Goal: Find contact information: Find contact information

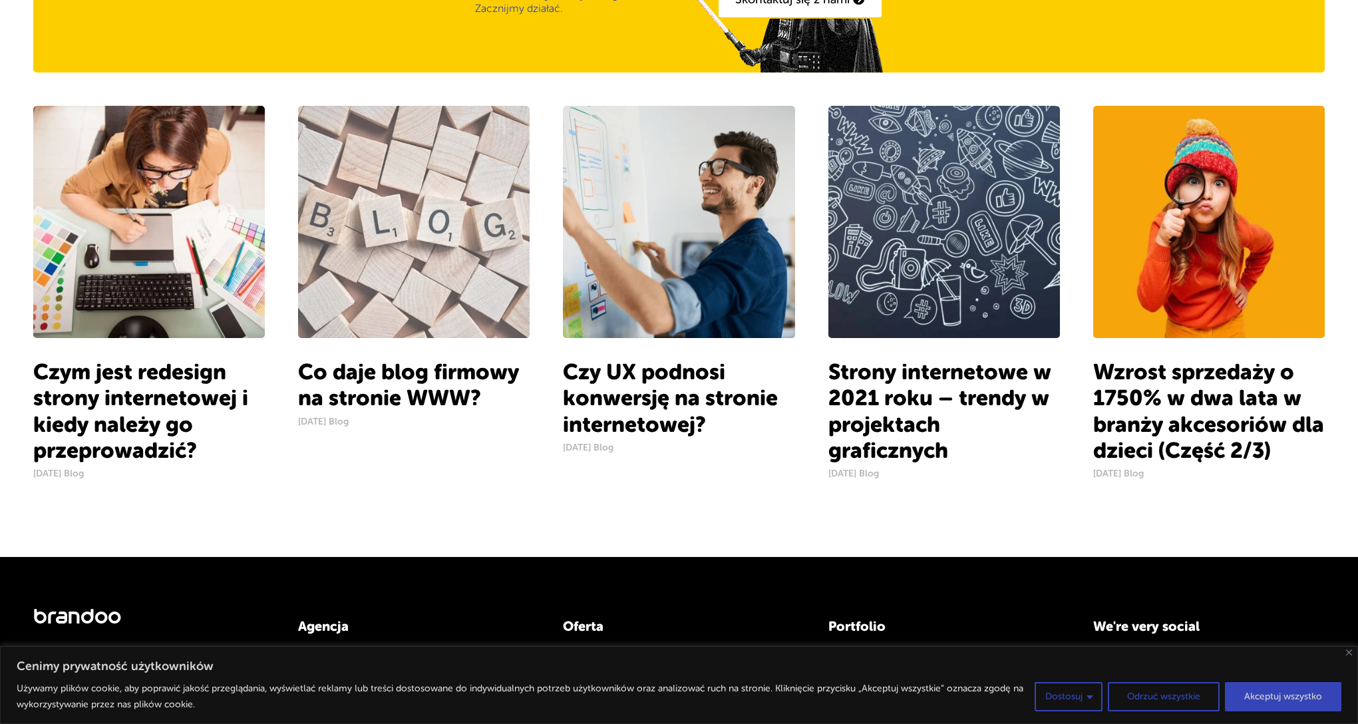
scroll to position [1419, 0]
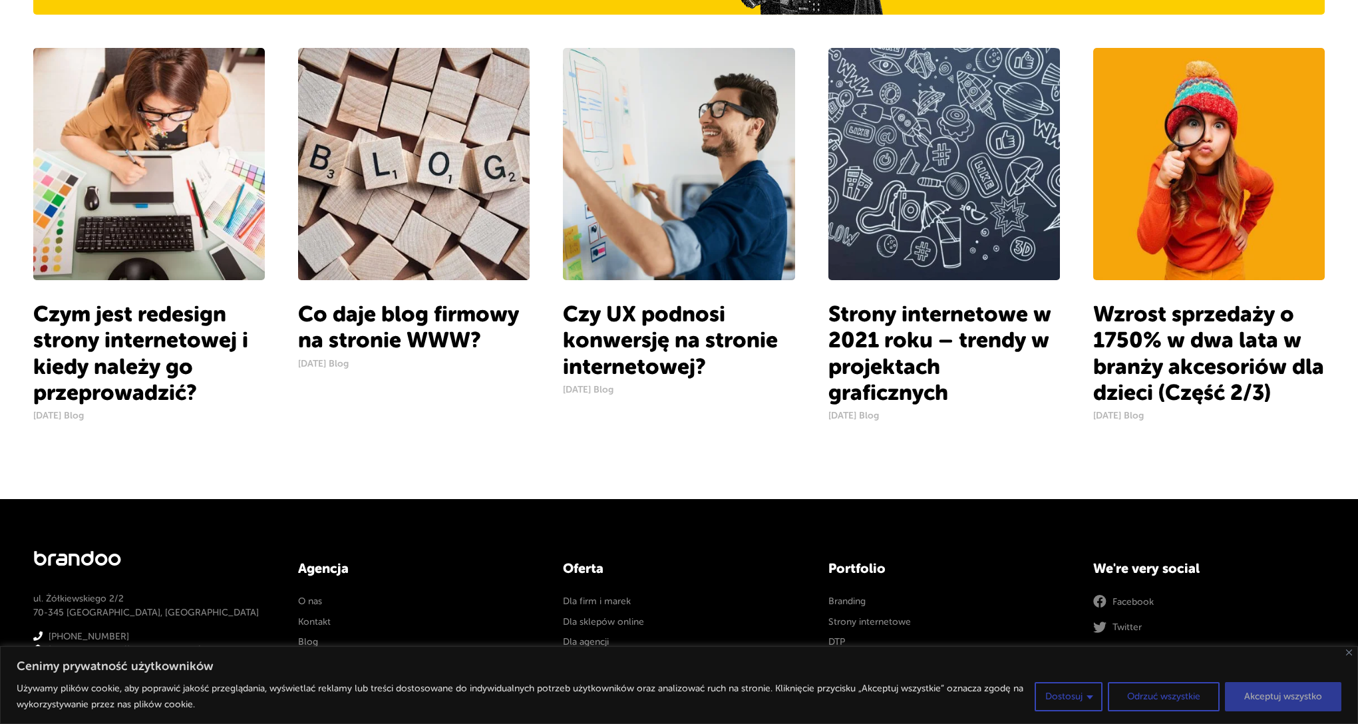
click at [1290, 695] on button "Akceptuj wszystko" at bounding box center [1283, 696] width 116 height 29
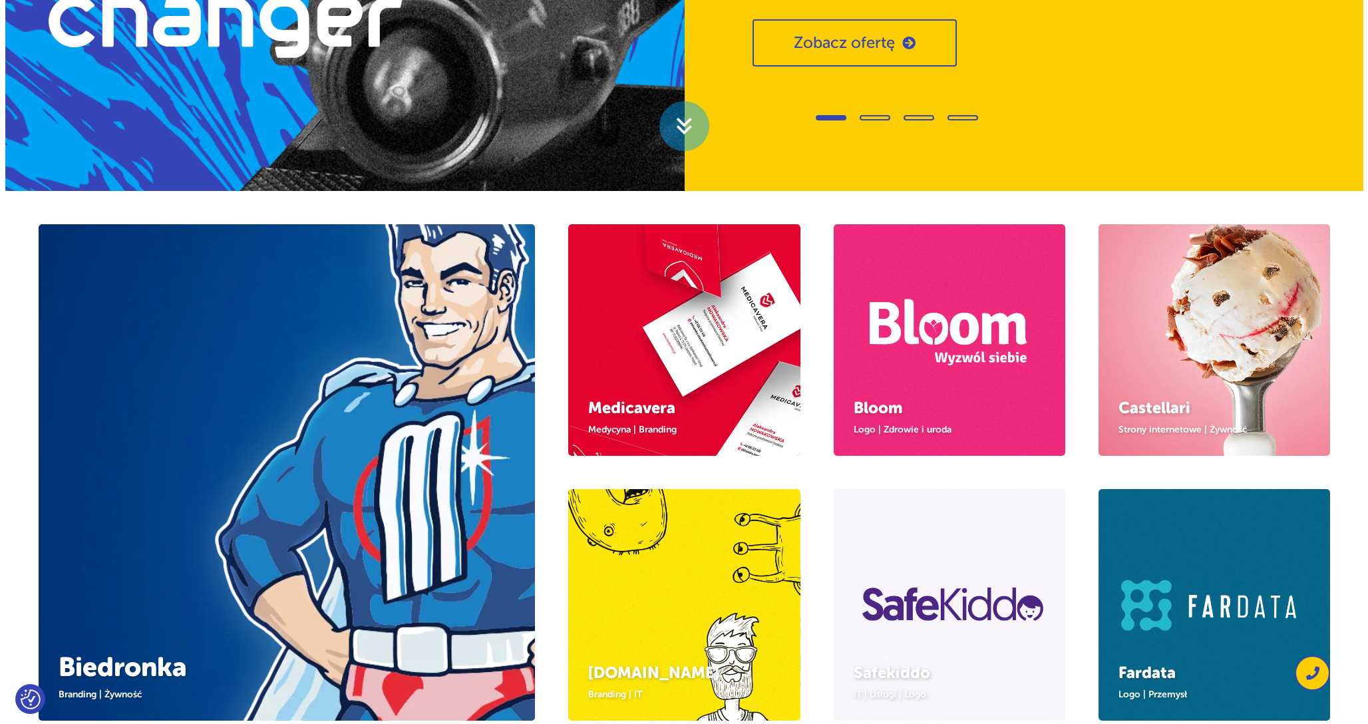
scroll to position [0, 0]
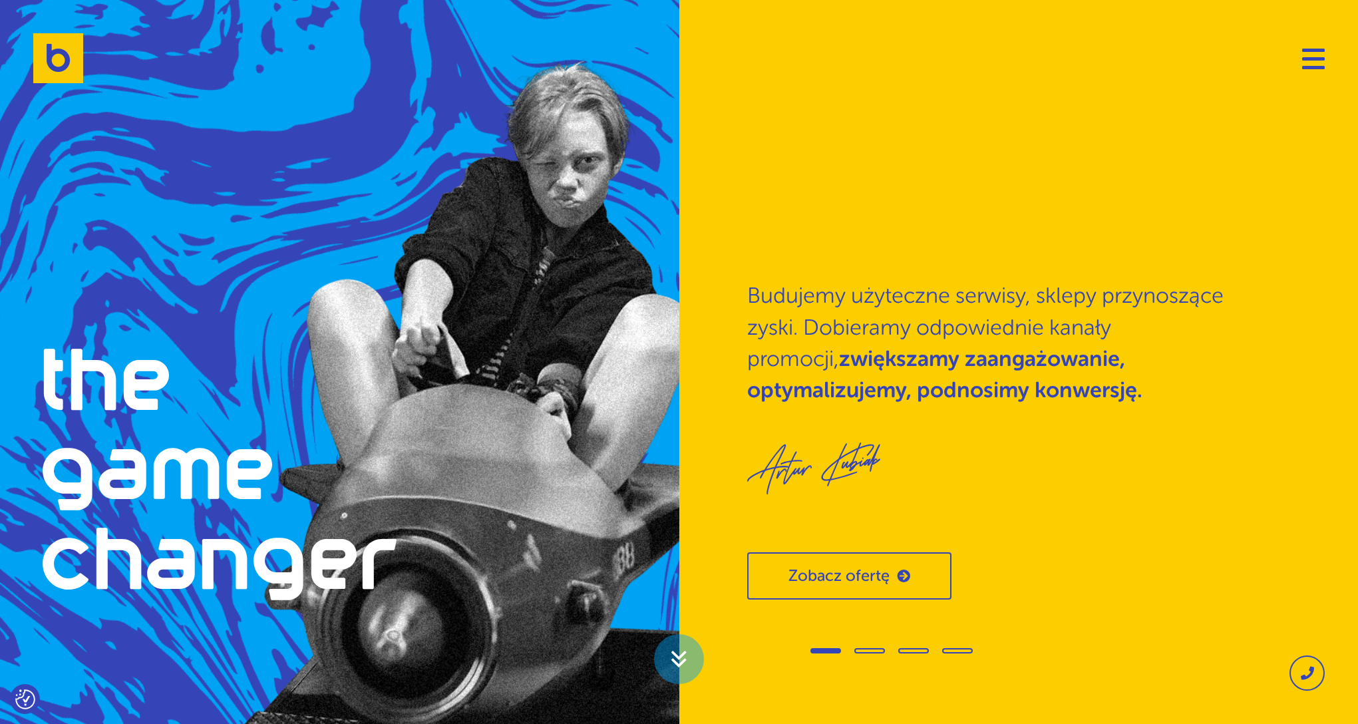
click at [661, 204] on img "1 / 4" at bounding box center [379, 455] width 815 height 815
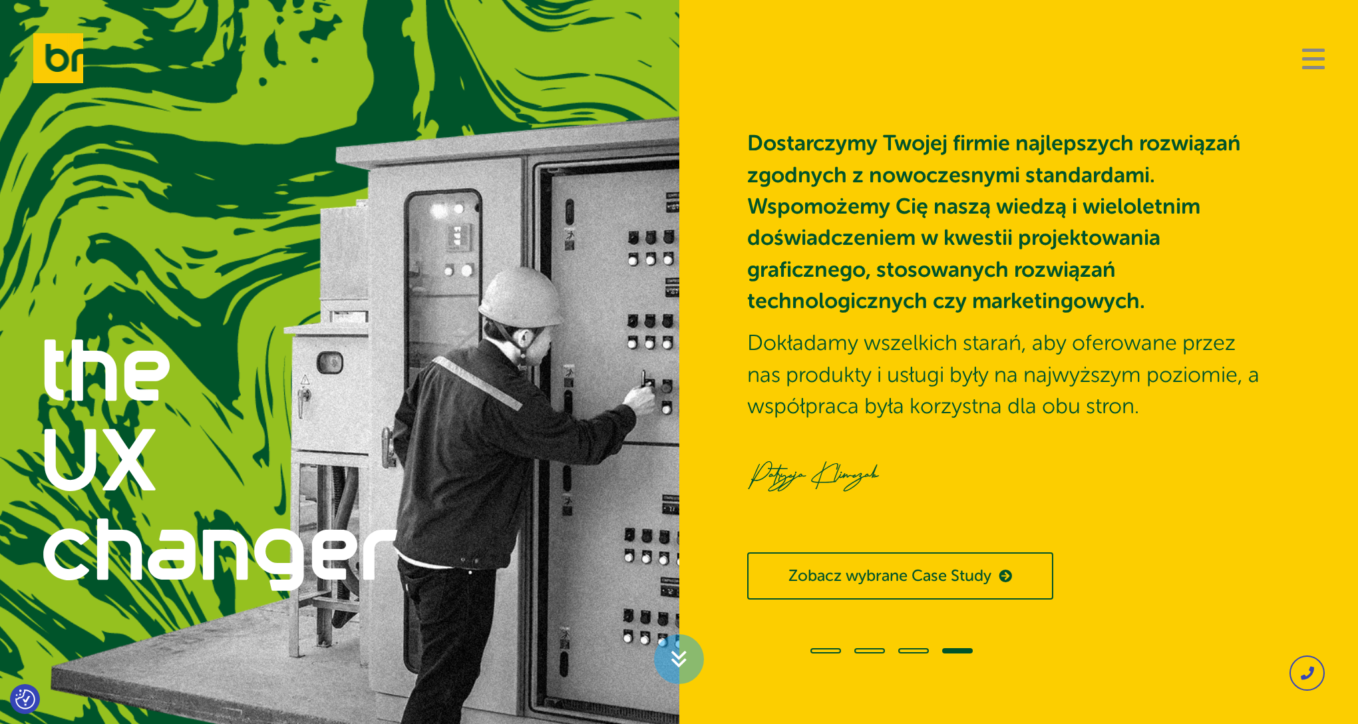
click at [1314, 58] on span "Navigation" at bounding box center [1313, 58] width 23 height 3
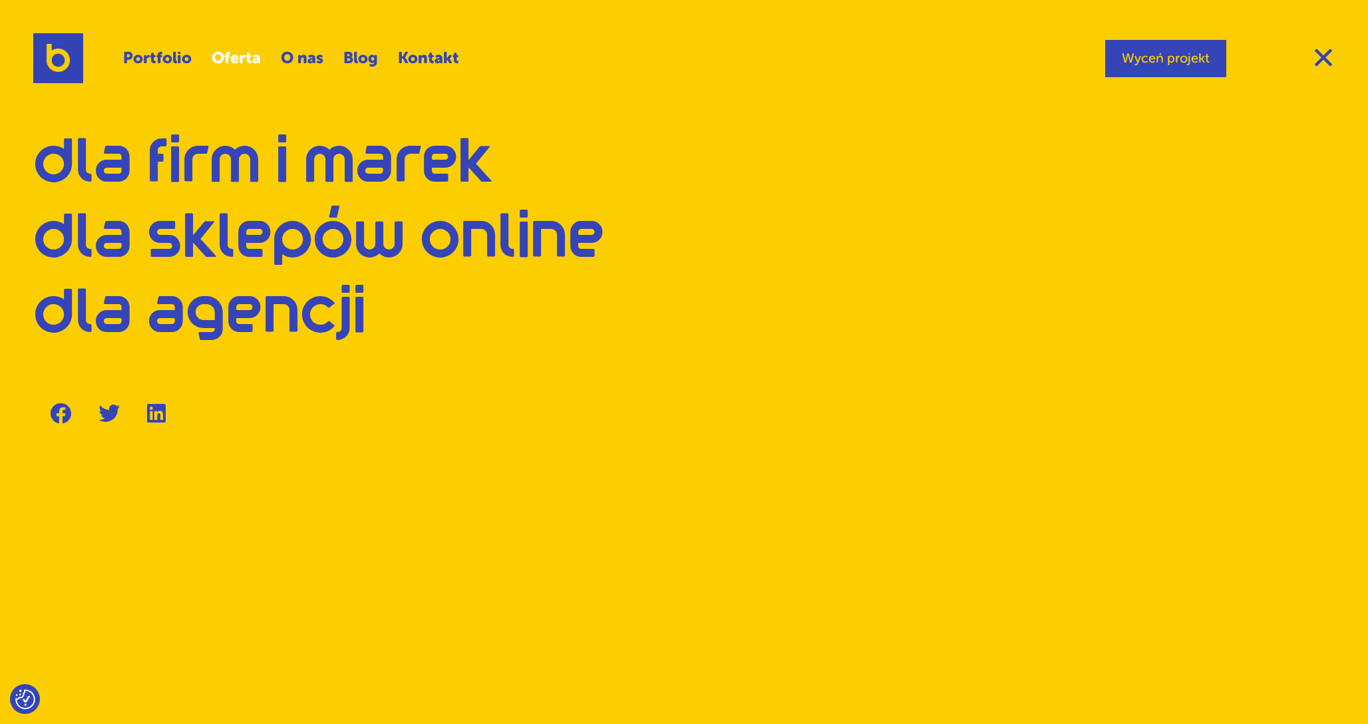
click at [243, 57] on link "Oferta" at bounding box center [236, 58] width 49 height 31
click at [178, 63] on link "Portfolio" at bounding box center [157, 58] width 69 height 31
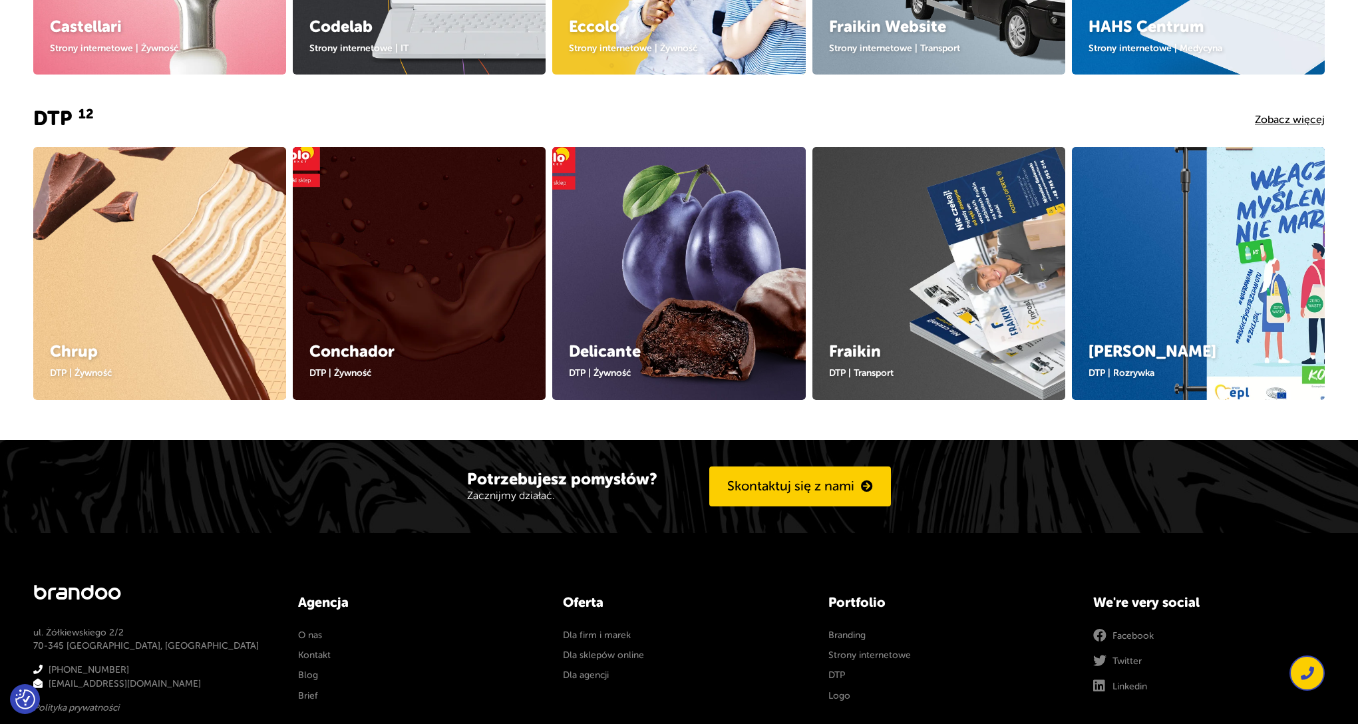
scroll to position [1183, 0]
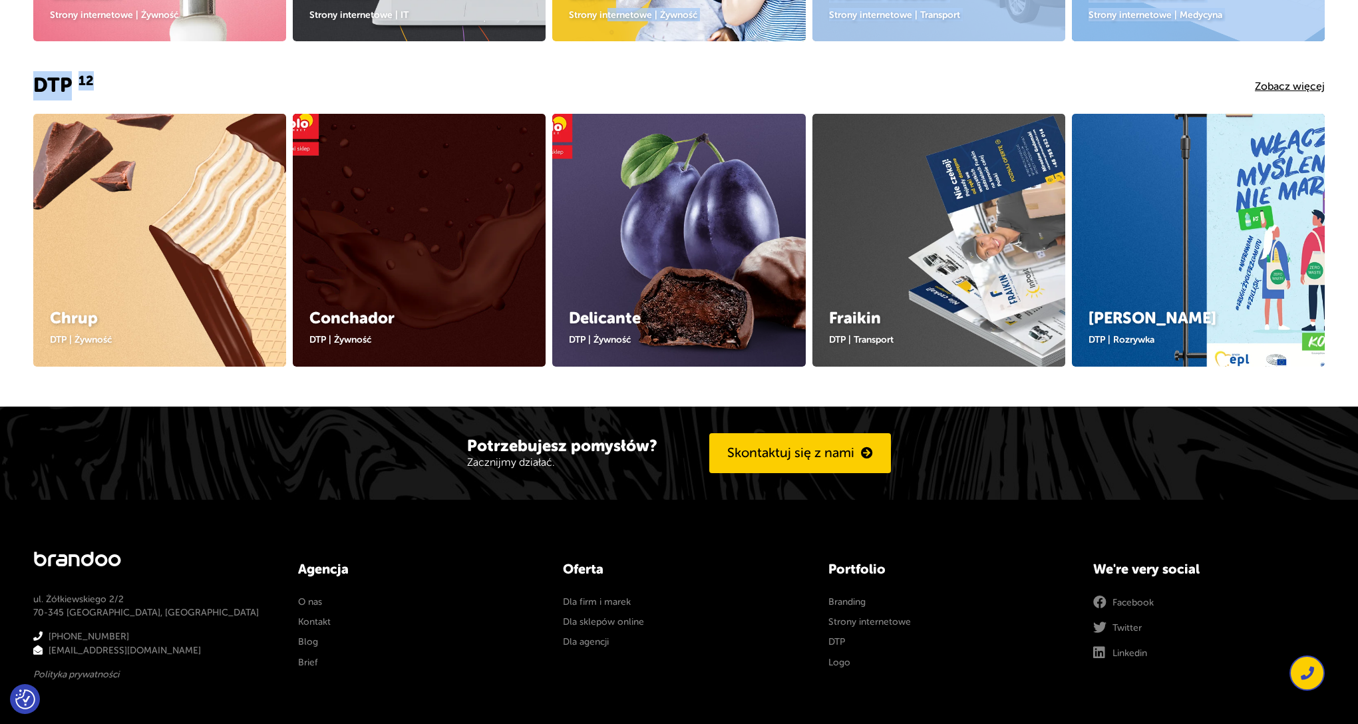
drag, startPoint x: 608, startPoint y: 19, endPoint x: 609, endPoint y: 33, distance: 14.0
type textarea "Eccolo Strony internetowe | Żywność Fraikin Website Strony internetowe | Transp…"
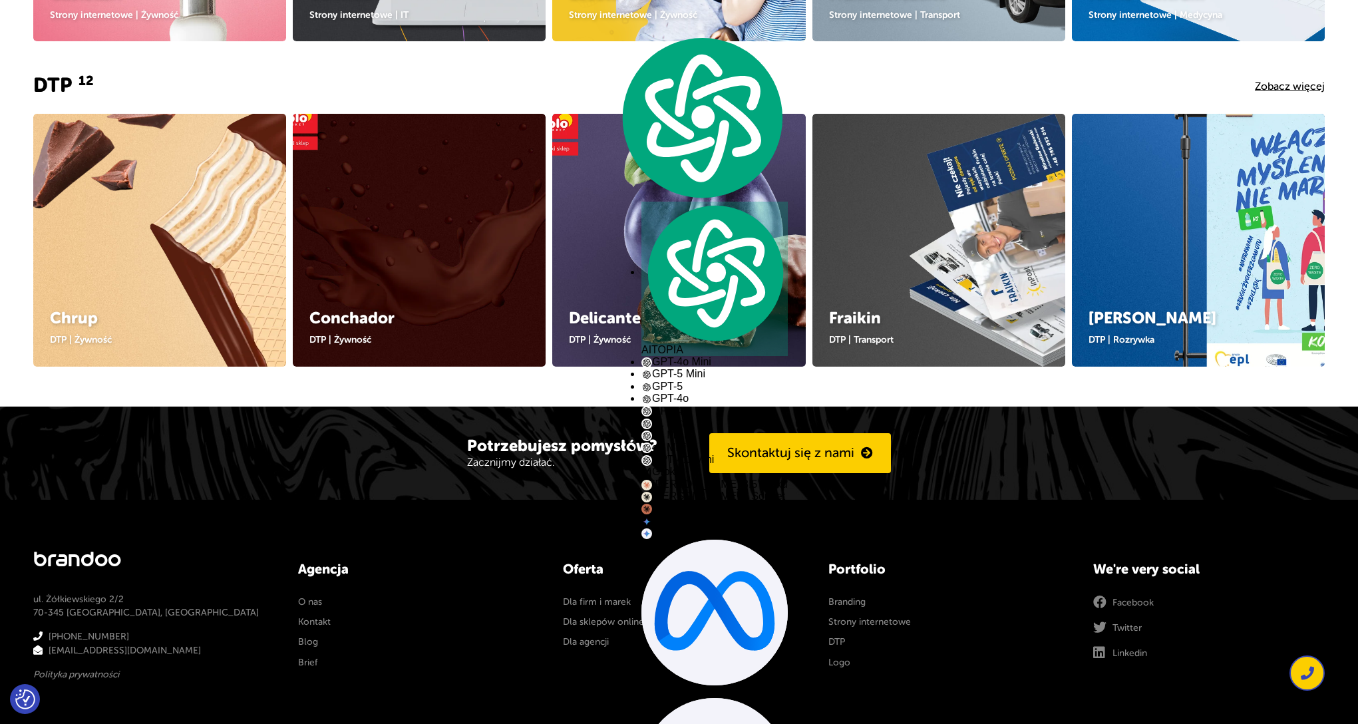
click at [436, 195] on img at bounding box center [417, 234] width 329 height 329
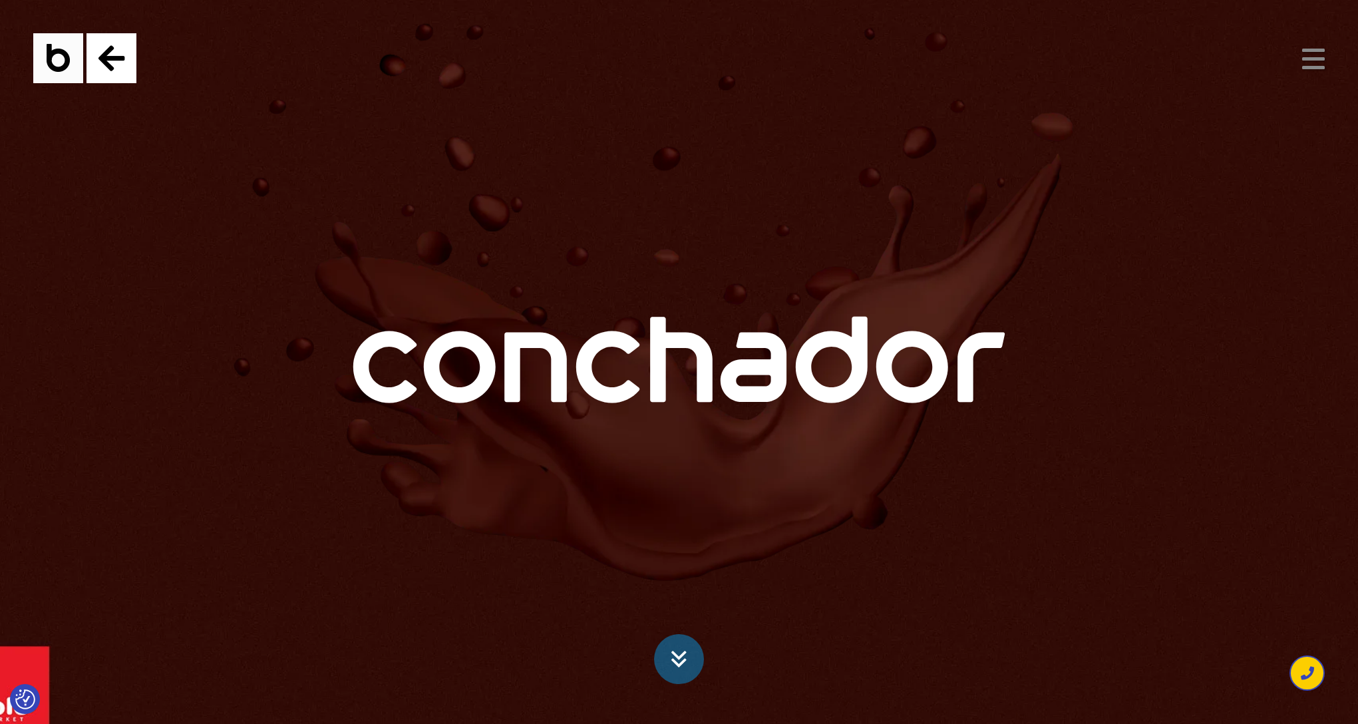
click at [1312, 57] on span "Navigation" at bounding box center [1313, 58] width 23 height 3
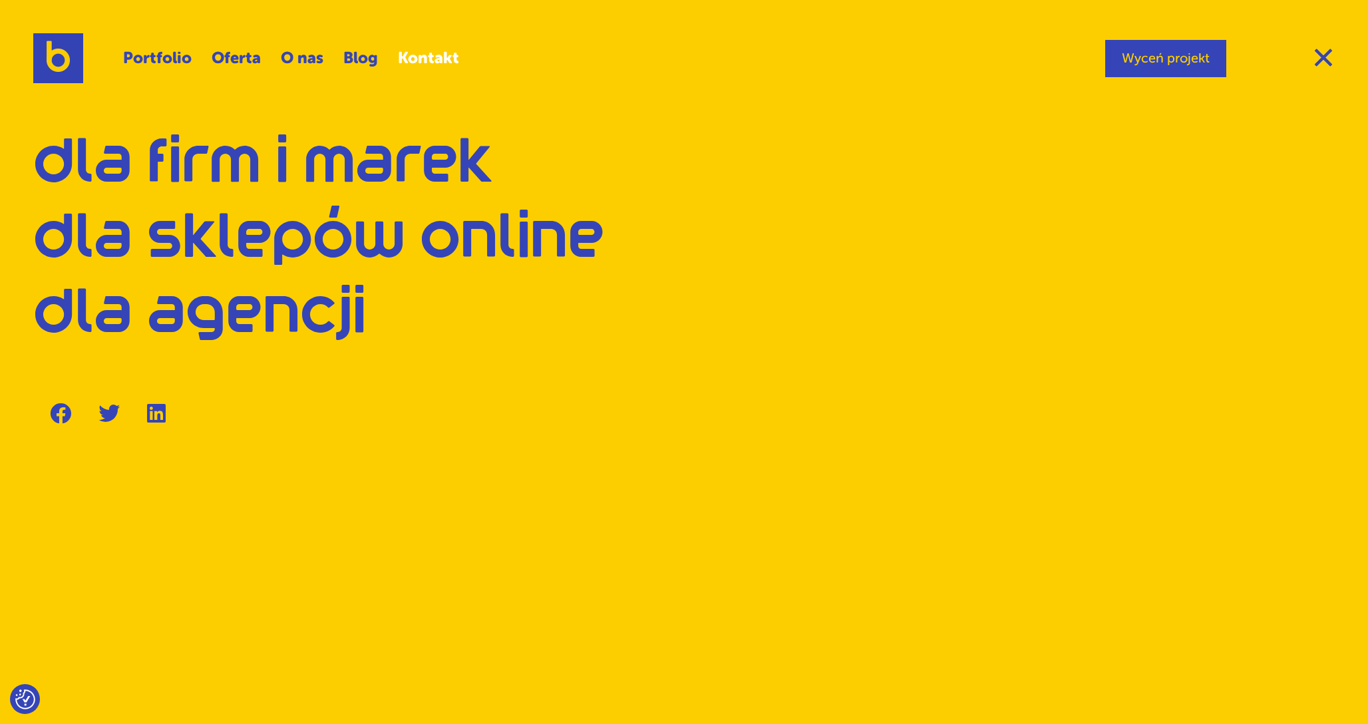
click at [430, 61] on link "Kontakt" at bounding box center [428, 58] width 61 height 31
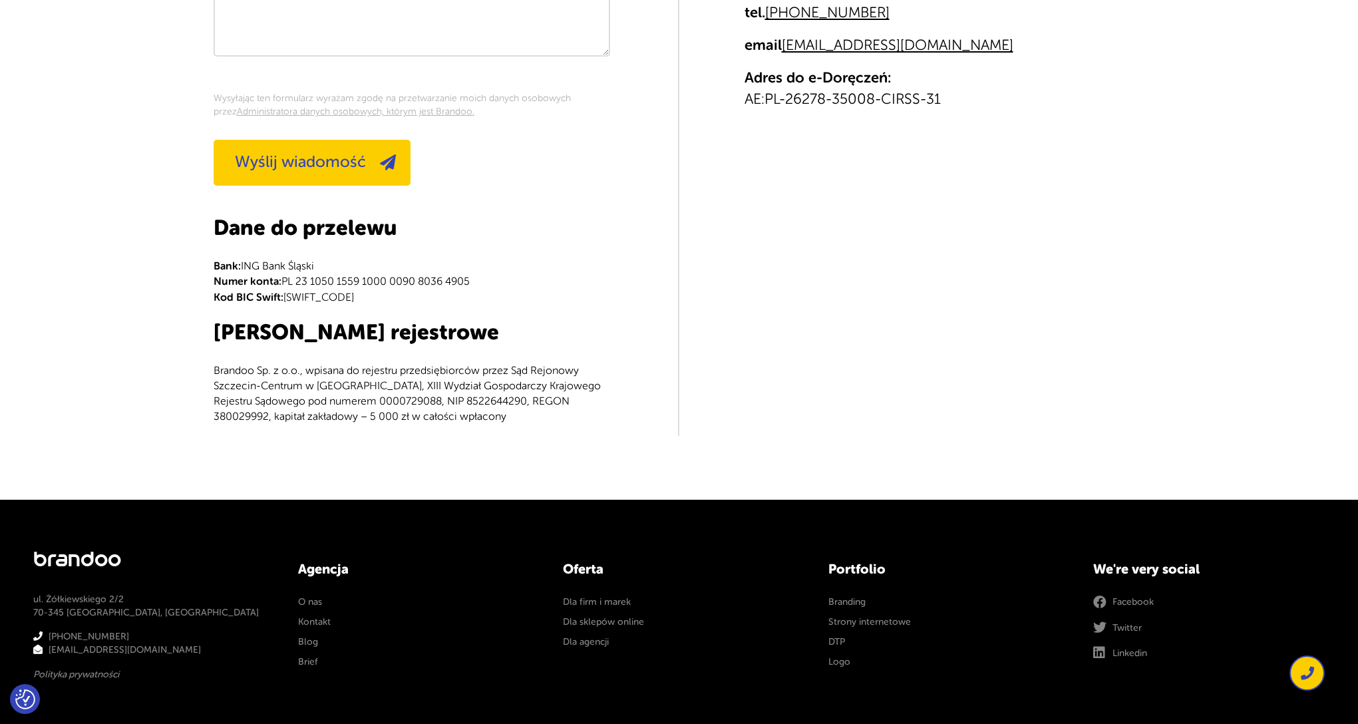
scroll to position [16632, 0]
